Goal: Information Seeking & Learning: Learn about a topic

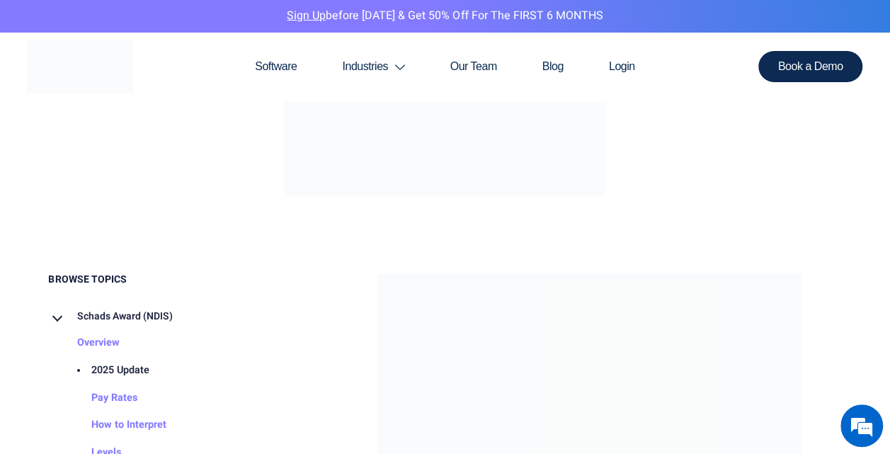
scroll to position [586, 0]
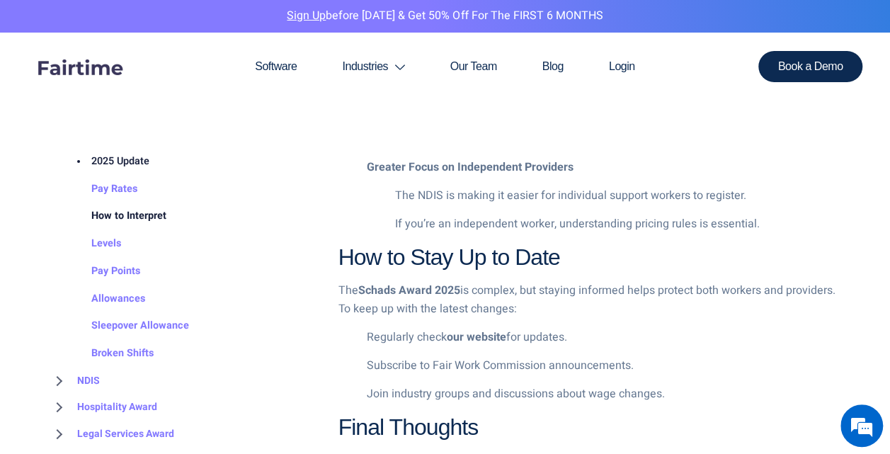
scroll to position [113, 0]
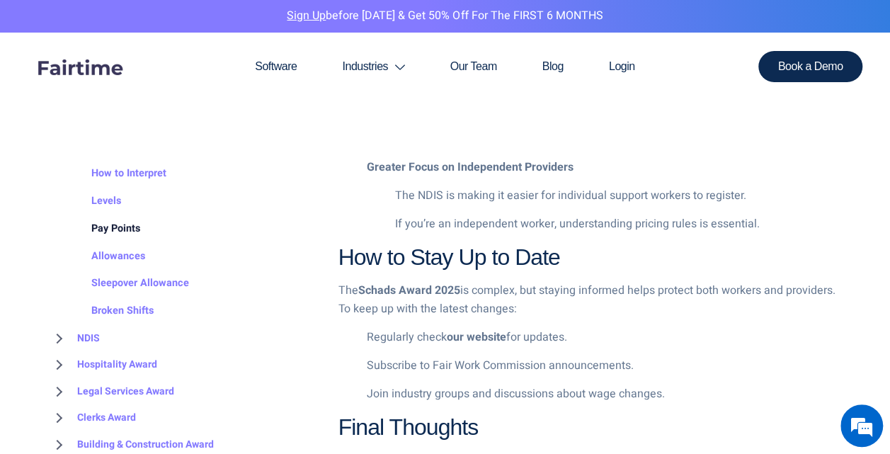
click at [122, 232] on link "Pay Points" at bounding box center [101, 228] width 77 height 28
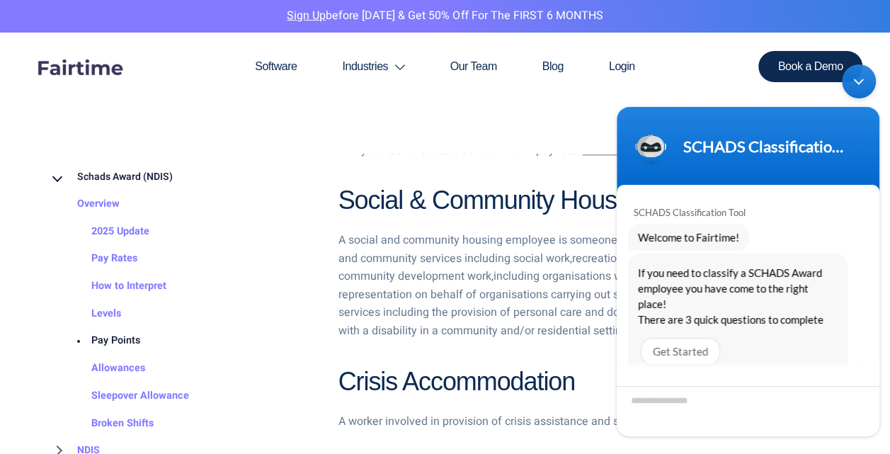
scroll to position [968, 0]
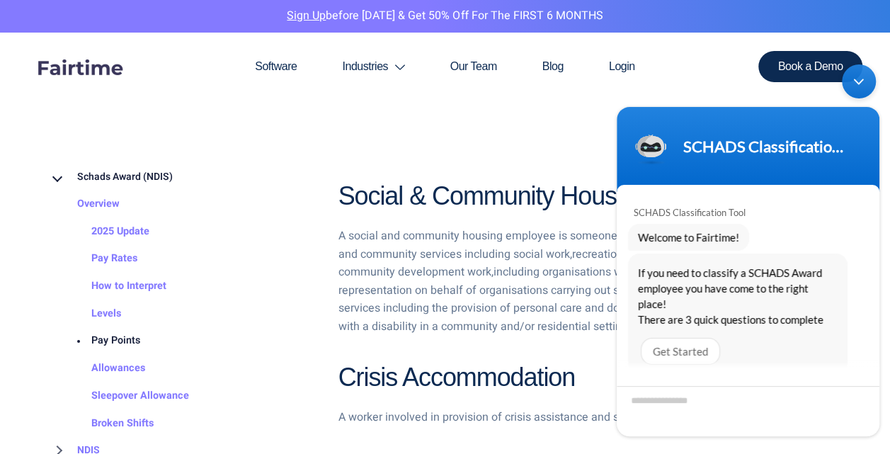
click at [853, 91] on div "Minimize live chat window" at bounding box center [859, 81] width 34 height 34
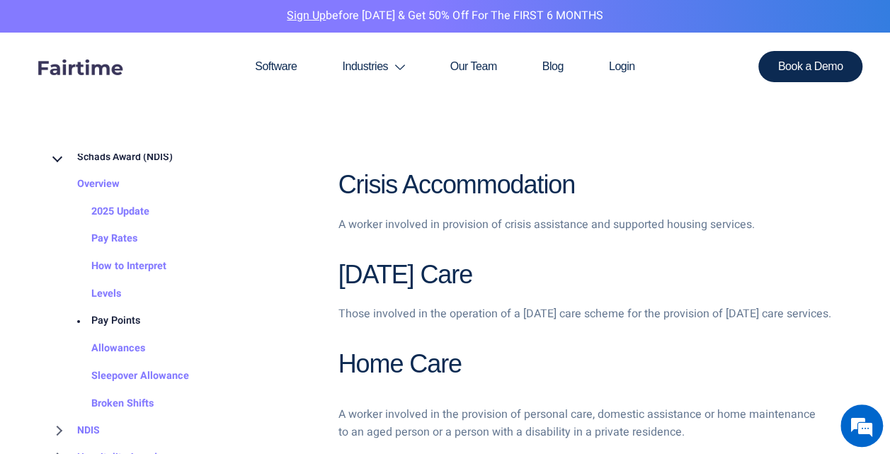
scroll to position [18, 0]
click at [120, 239] on link "Pay Rates" at bounding box center [100, 242] width 74 height 28
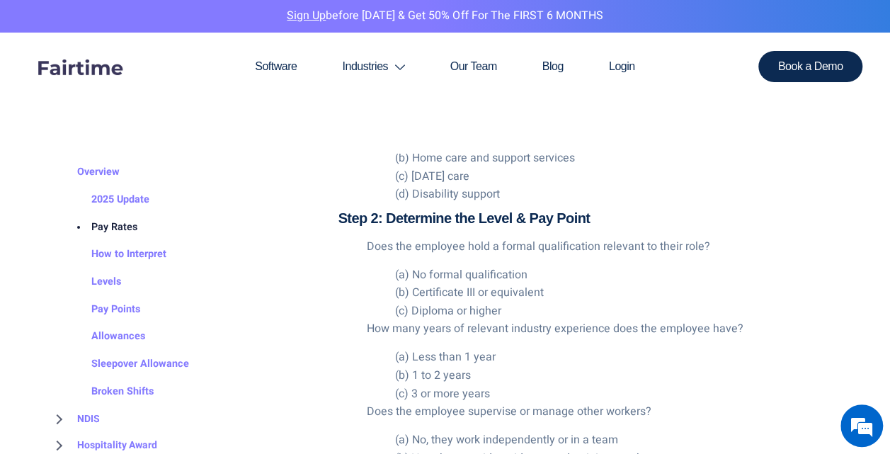
scroll to position [2278, 0]
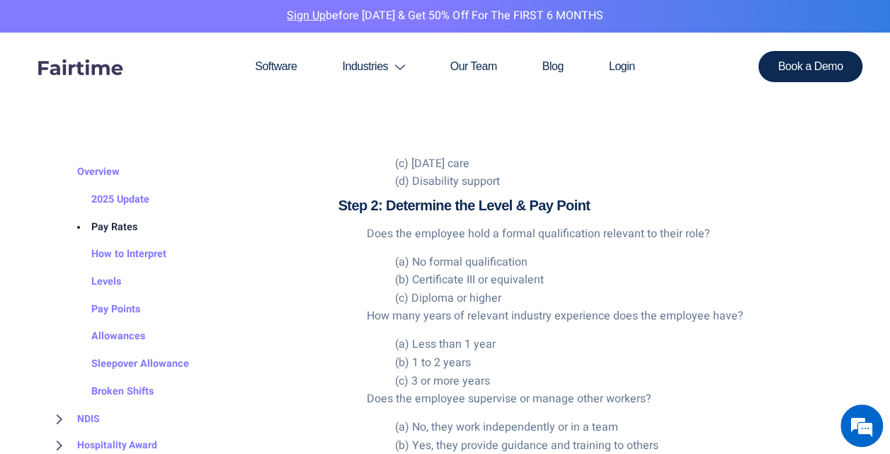
click at [492, 253] on li "(a) No formal qualification" at bounding box center [618, 262] width 447 height 18
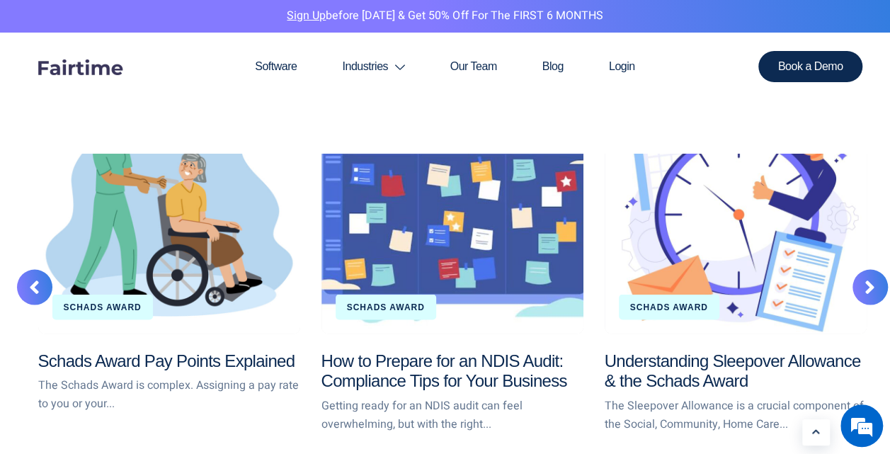
scroll to position [3911, 0]
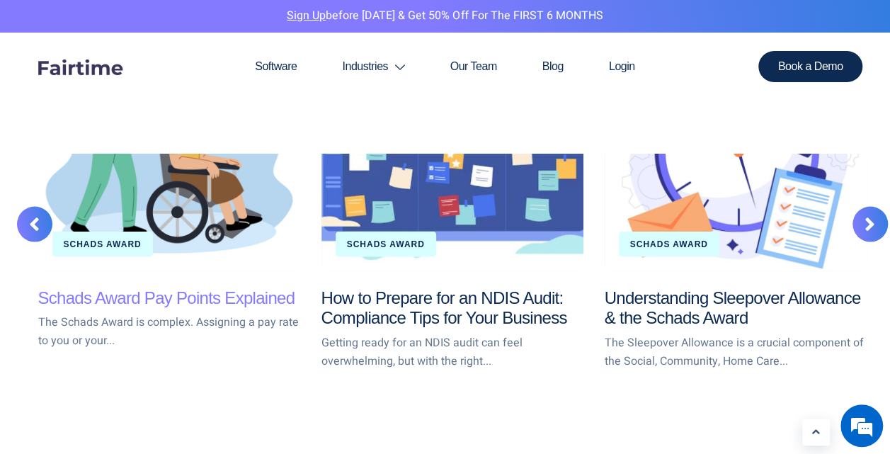
click at [164, 287] on link "Schads Award Pay Points Explained" at bounding box center [166, 296] width 257 height 19
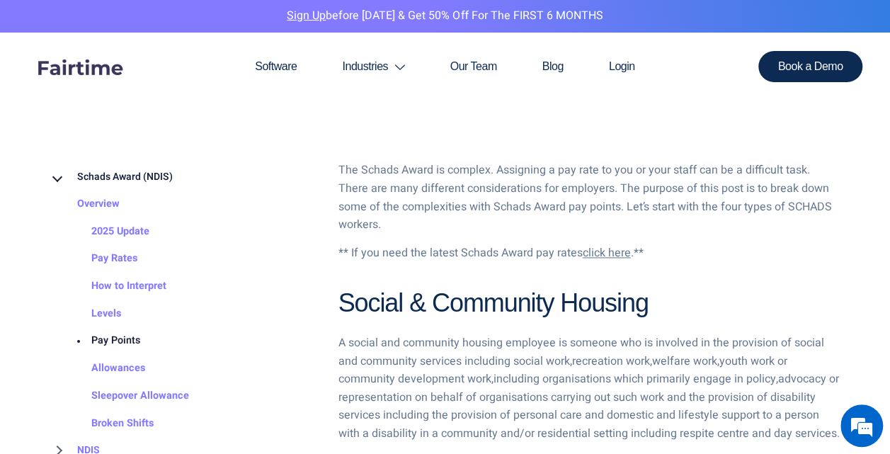
scroll to position [861, 0]
click at [117, 368] on link "Allowances" at bounding box center [104, 369] width 82 height 28
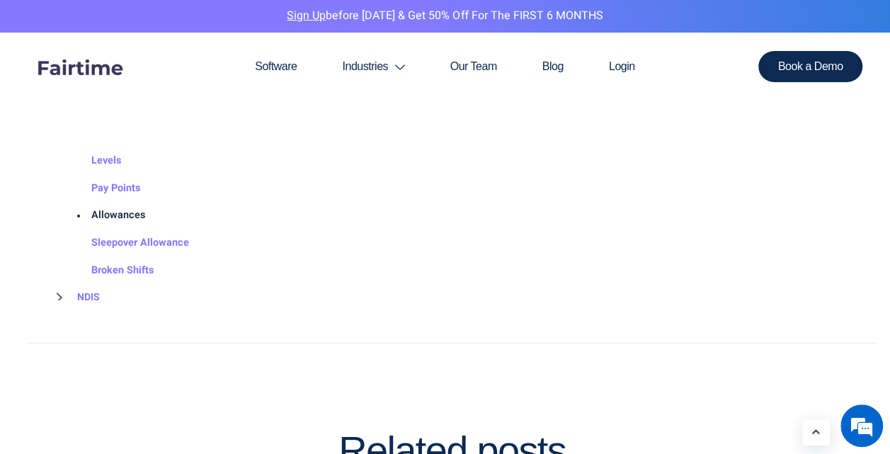
scroll to position [1791, 0]
